Goal: Information Seeking & Learning: Learn about a topic

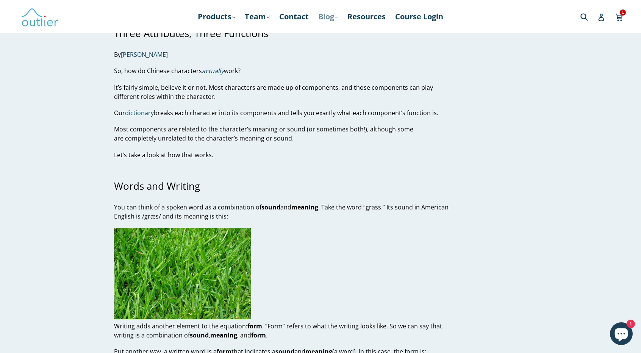
click at [334, 17] on link "Blog .cls-1{fill:#231f20} expand" at bounding box center [327, 17] width 27 height 14
click at [230, 19] on link "Products .cls-1{fill:#231f20} expand" at bounding box center [216, 17] width 45 height 14
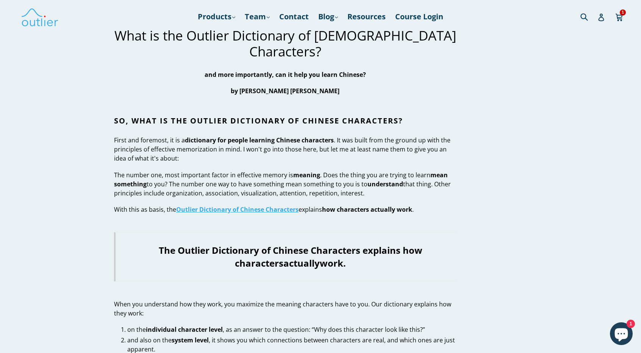
drag, startPoint x: 619, startPoint y: 220, endPoint x: 617, endPoint y: 214, distance: 5.9
